Goal: Check status: Check status

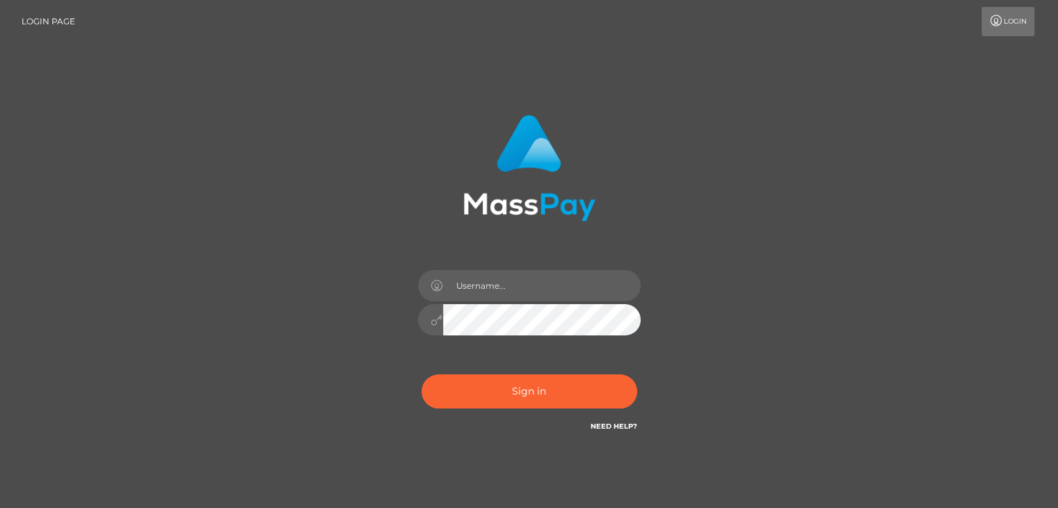
click at [525, 292] on input "text" at bounding box center [542, 285] width 198 height 31
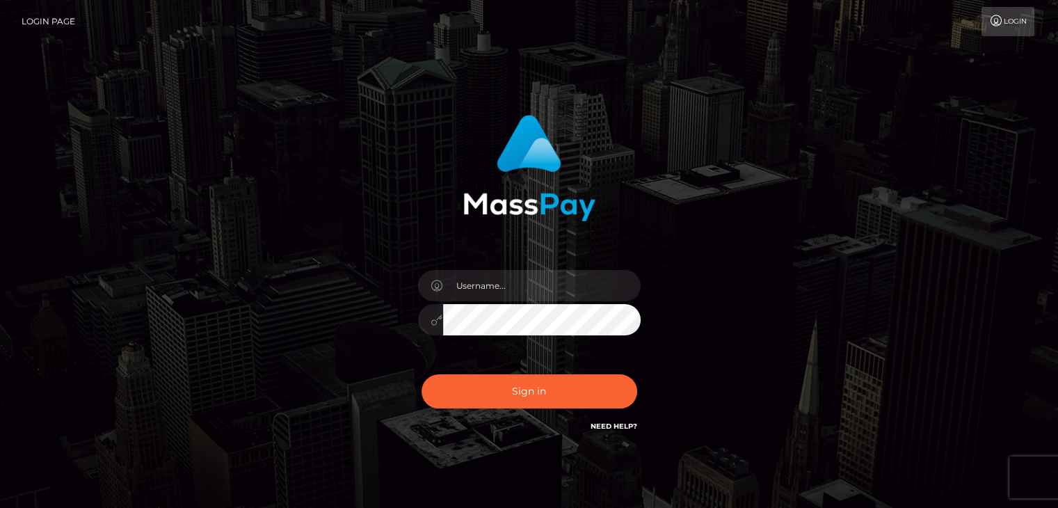
type input "[PERSON_NAME].[PERSON_NAME]"
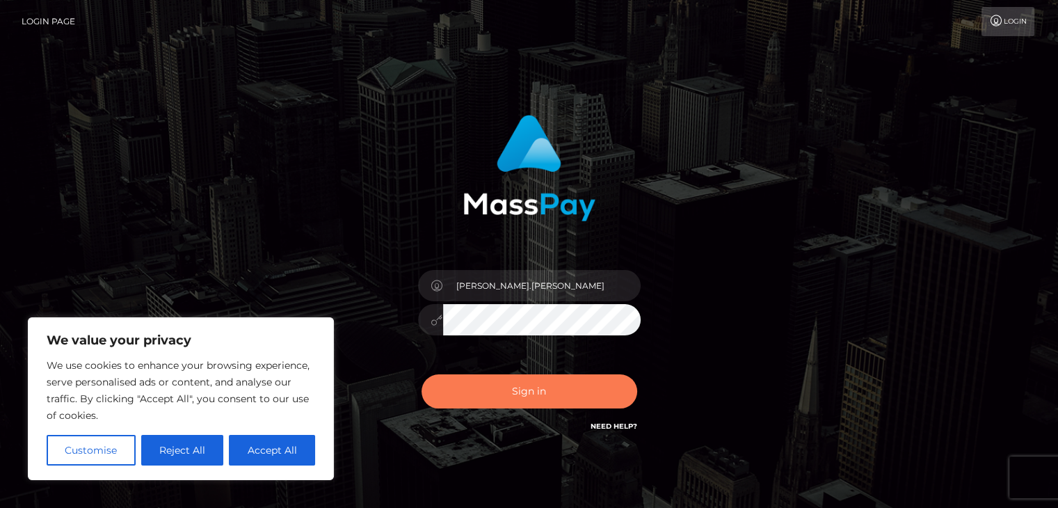
click at [525, 392] on button "Sign in" at bounding box center [530, 391] width 216 height 34
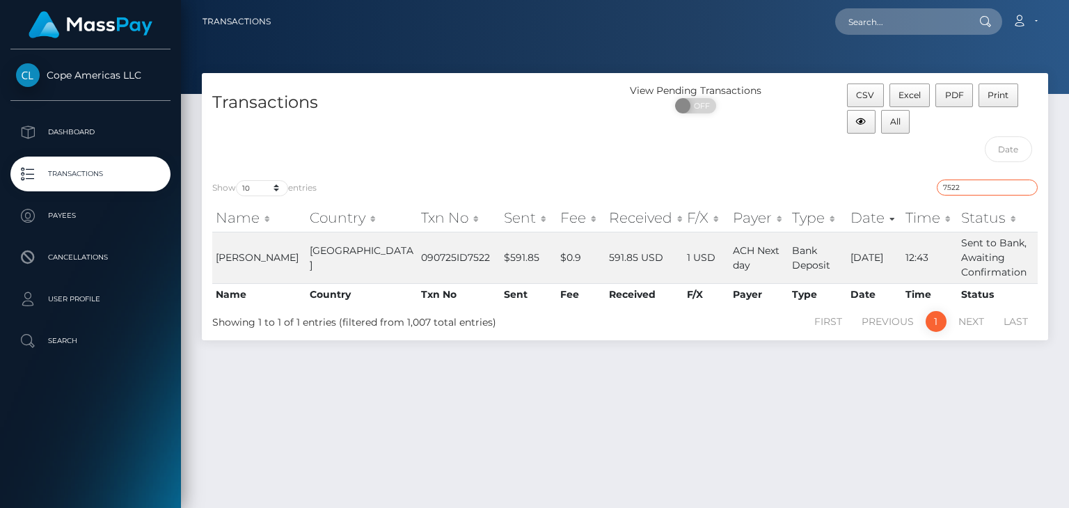
drag, startPoint x: 975, startPoint y: 186, endPoint x: 914, endPoint y: 187, distance: 60.6
click at [914, 187] on div "7522" at bounding box center [836, 189] width 402 height 19
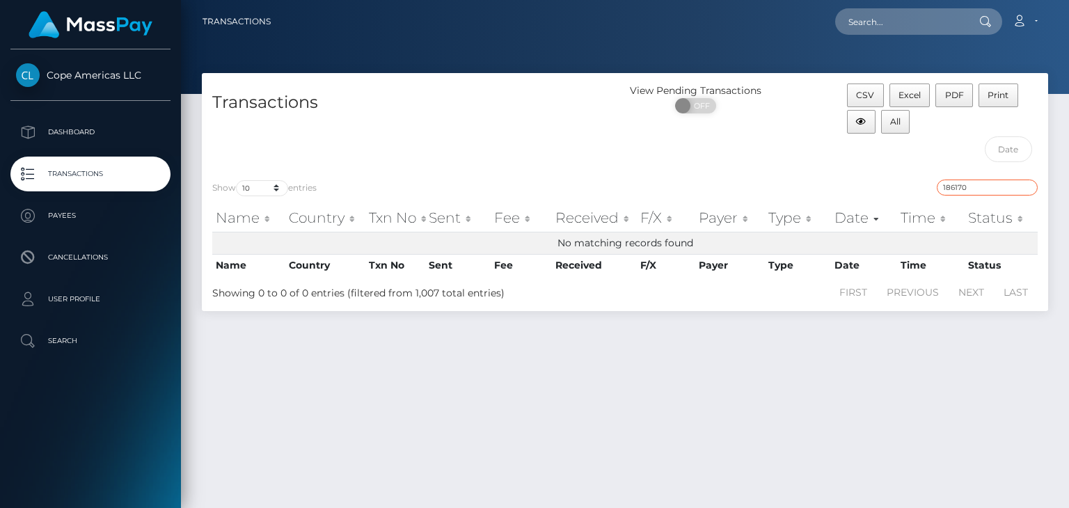
type input "186170"
